Goal: Task Accomplishment & Management: Use online tool/utility

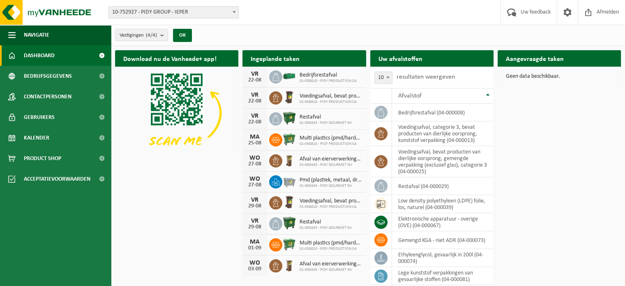
drag, startPoint x: 232, startPoint y: 12, endPoint x: 228, endPoint y: 14, distance: 4.2
click at [232, 12] on span at bounding box center [234, 12] width 8 height 11
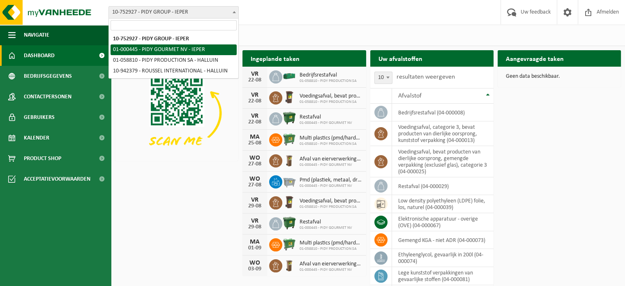
select select "53"
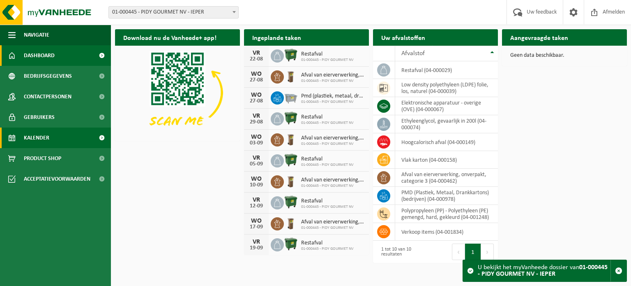
click at [44, 137] on span "Kalender" at bounding box center [36, 137] width 25 height 21
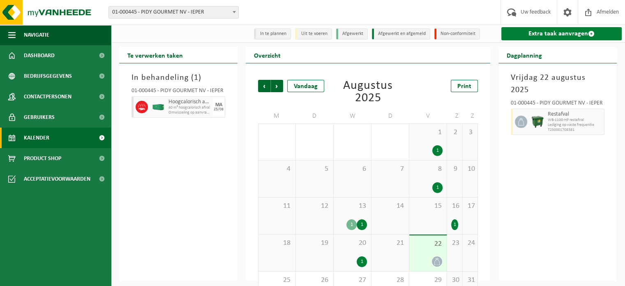
click at [551, 33] on link "Extra taak aanvragen" at bounding box center [561, 33] width 120 height 13
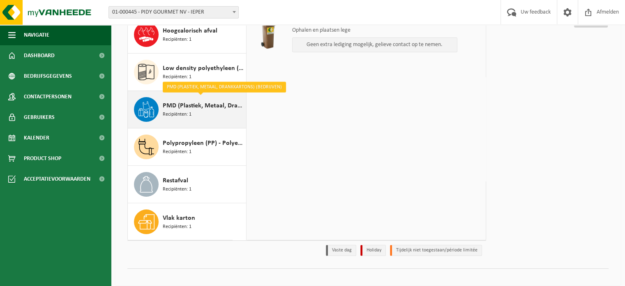
scroll to position [115, 0]
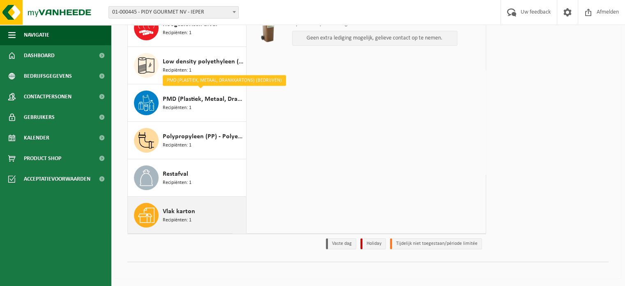
click at [178, 212] on span "Vlak karton" at bounding box center [179, 211] width 32 height 10
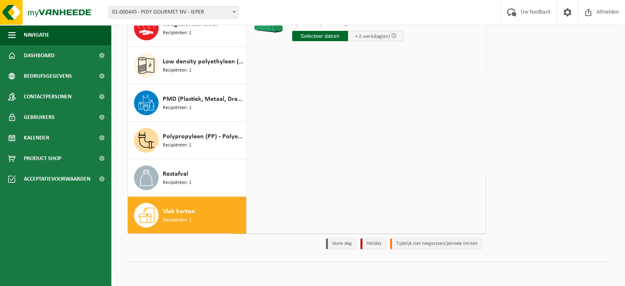
click at [320, 35] on input "text" at bounding box center [320, 36] width 56 height 10
click at [316, 136] on div "26" at bounding box center [314, 135] width 14 height 13
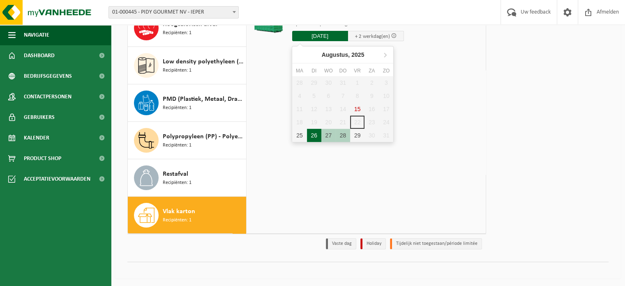
type input "Van 2025-08-26"
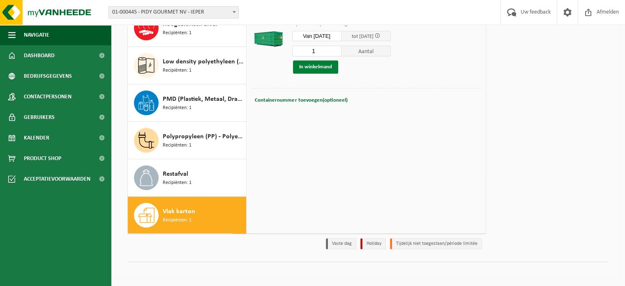
click at [321, 65] on button "In winkelmand" at bounding box center [315, 66] width 45 height 13
click at [594, 48] on link "Doorgaan" at bounding box center [591, 50] width 34 height 12
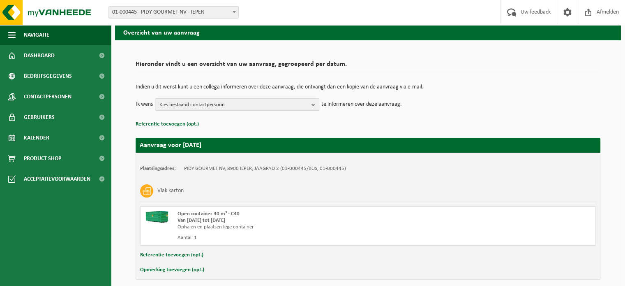
scroll to position [66, 0]
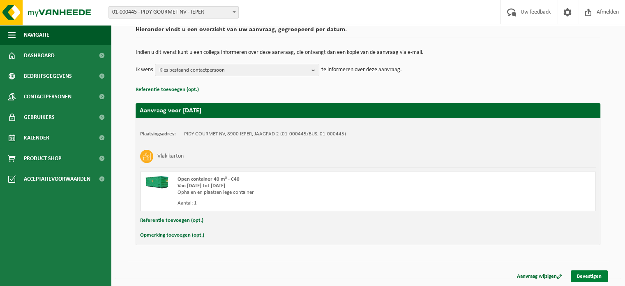
click at [582, 273] on link "Bevestigen" at bounding box center [589, 276] width 37 height 12
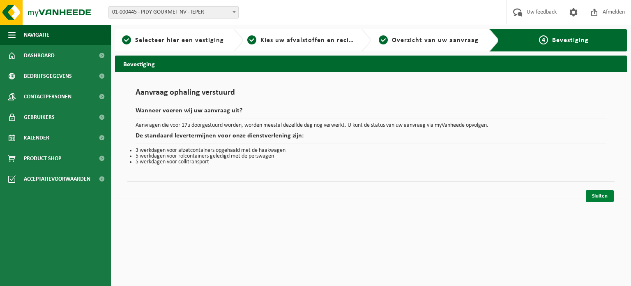
click at [605, 196] on link "Sluiten" at bounding box center [600, 196] width 28 height 12
